Goal: Task Accomplishment & Management: Use online tool/utility

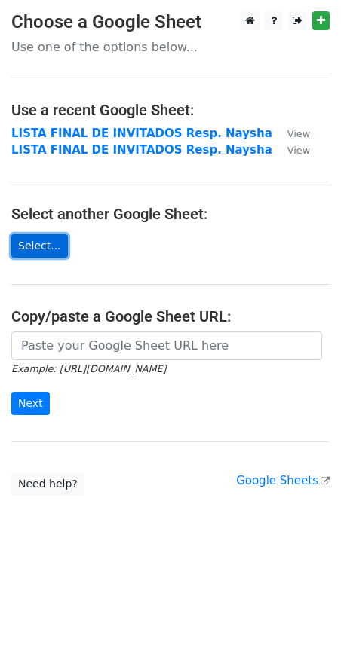
click at [35, 252] on link "Select..." at bounding box center [39, 245] width 57 height 23
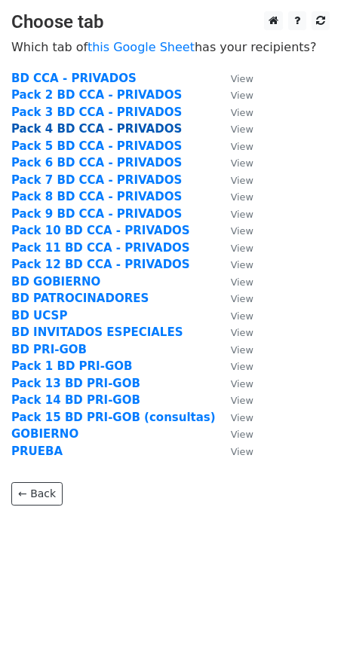
click at [75, 133] on strong "Pack 4 BD CCA - PRIVADOS" at bounding box center [96, 129] width 170 height 14
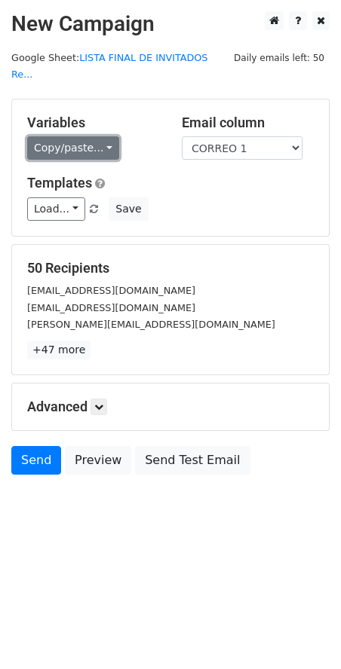
click at [85, 139] on link "Copy/paste..." at bounding box center [73, 147] width 92 height 23
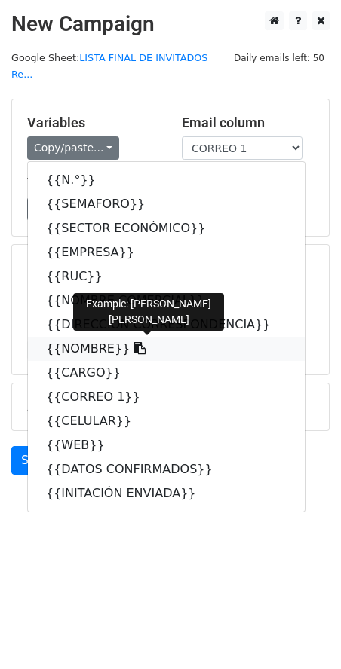
click at [79, 338] on link "{{NOMBRE}}" at bounding box center [166, 349] width 277 height 24
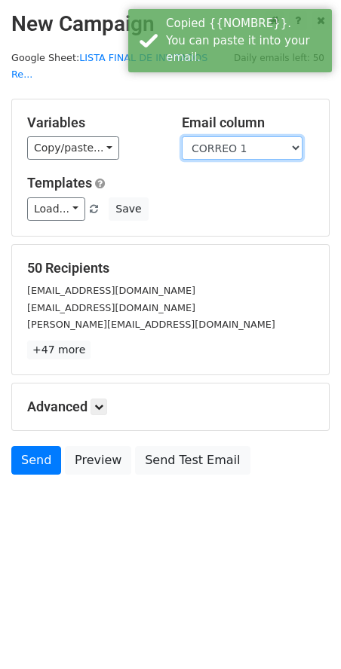
click at [232, 136] on select "N.° SEMAFORO SECTOR ECONÓMICO EMPRESA RUC NOMBRE COMERCIAL DIRECCIÓN CORRESPOND…" at bounding box center [242, 147] width 121 height 23
click at [182, 136] on select "N.° SEMAFORO SECTOR ECONÓMICO EMPRESA RUC NOMBRE COMERCIAL DIRECCIÓN CORRESPOND…" at bounding box center [242, 147] width 121 height 23
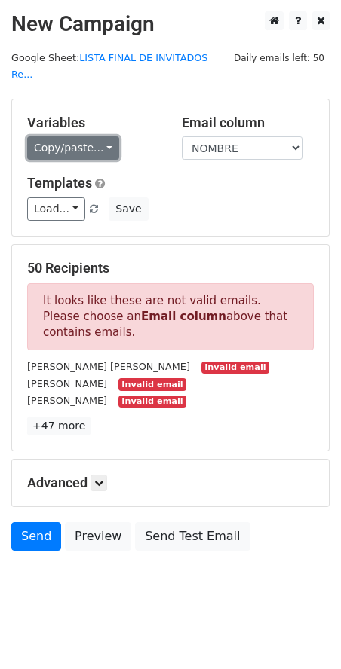
click at [84, 136] on link "Copy/paste..." at bounding box center [73, 147] width 92 height 23
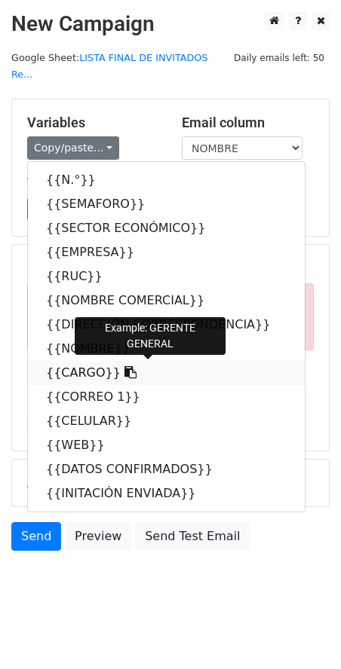
click at [76, 361] on link "{{CARGO}}" at bounding box center [166, 373] width 277 height 24
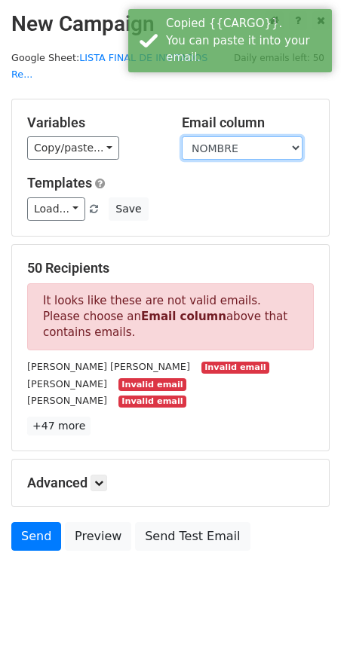
click at [237, 136] on select "N.° SEMAFORO SECTOR ECONÓMICO EMPRESA RUC NOMBRE COMERCIAL DIRECCIÓN CORRESPOND…" at bounding box center [242, 147] width 121 height 23
click at [182, 136] on select "N.° SEMAFORO SECTOR ECONÓMICO EMPRESA RUC NOMBRE COMERCIAL DIRECCIÓN CORRESPOND…" at bounding box center [242, 147] width 121 height 23
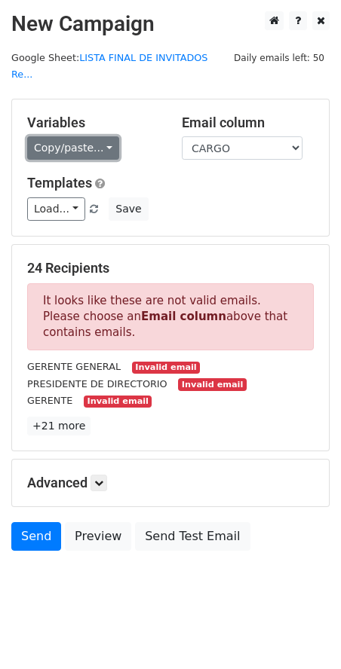
click at [60, 136] on link "Copy/paste..." at bounding box center [73, 147] width 92 height 23
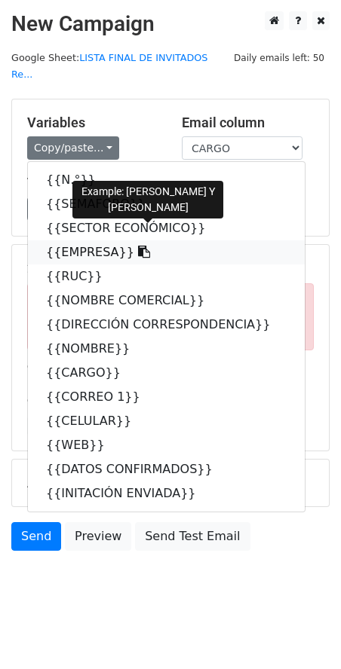
click at [90, 240] on link "{{EMPRESA}}" at bounding box center [166, 252] width 277 height 24
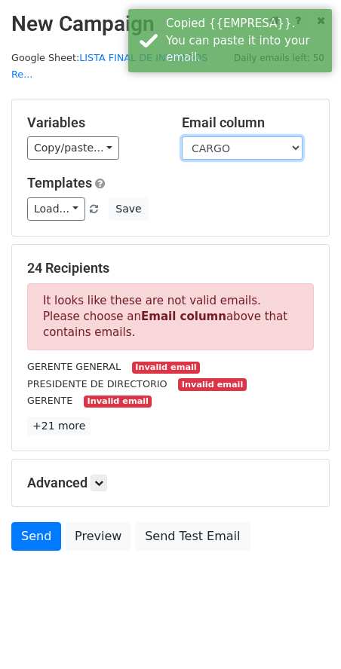
click at [219, 136] on select "N.° SEMAFORO SECTOR ECONÓMICO EMPRESA RUC NOMBRE COMERCIAL DIRECCIÓN CORRESPOND…" at bounding box center [242, 147] width 121 height 23
click at [182, 136] on select "N.° SEMAFORO SECTOR ECONÓMICO EMPRESA RUC NOMBRE COMERCIAL DIRECCIÓN CORRESPOND…" at bounding box center [242, 147] width 121 height 23
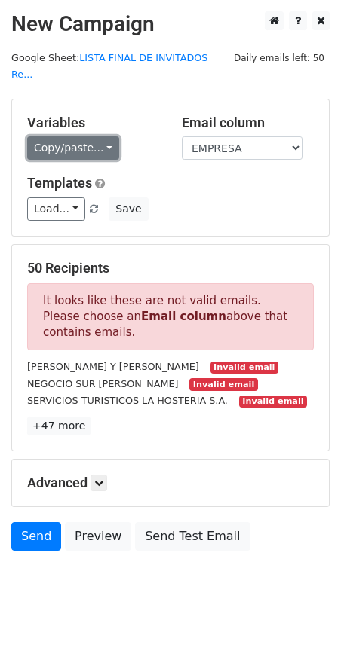
click at [77, 136] on link "Copy/paste..." at bounding box center [73, 147] width 92 height 23
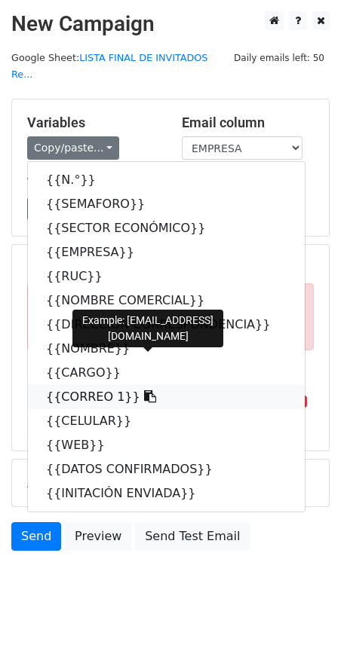
click at [93, 385] on link "{{CORREO 1}}" at bounding box center [166, 397] width 277 height 24
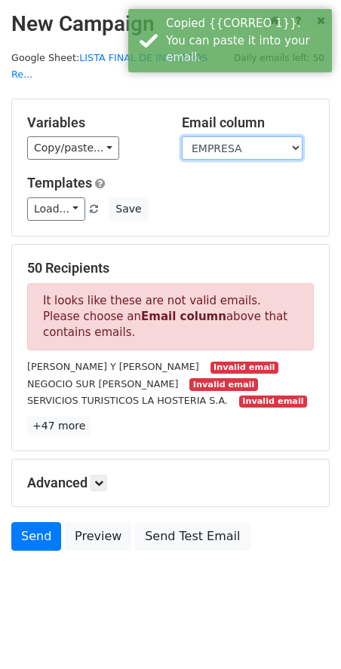
click at [216, 136] on select "N.° SEMAFORO SECTOR ECONÓMICO EMPRESA RUC NOMBRE COMERCIAL DIRECCIÓN CORRESPOND…" at bounding box center [242, 147] width 121 height 23
select select "CORREO 1"
click at [182, 136] on select "N.° SEMAFORO SECTOR ECONÓMICO EMPRESA RUC NOMBRE COMERCIAL DIRECCIÓN CORRESPOND…" at bounding box center [242, 147] width 121 height 23
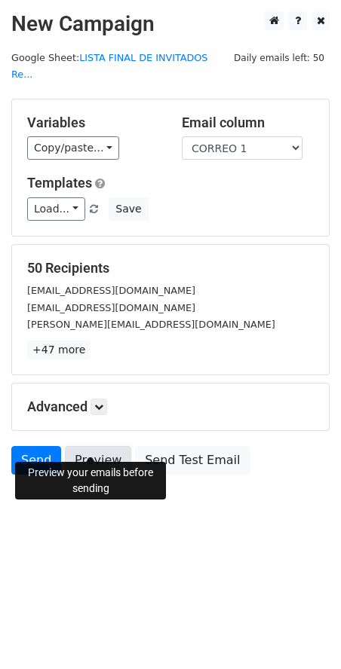
click at [89, 447] on link "Preview" at bounding box center [98, 460] width 66 height 29
